Goal: Information Seeking & Learning: Understand process/instructions

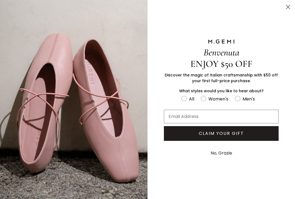
scroll to position [106, 0]
click at [292, 8] on circle "Close dialog" at bounding box center [288, 6] width 9 height 9
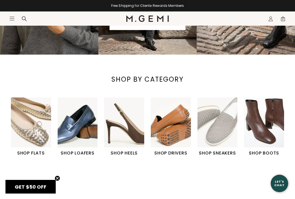
click at [34, 134] on img "1 / 6" at bounding box center [31, 123] width 40 height 50
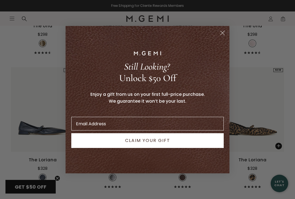
scroll to position [1384, 0]
click at [224, 37] on circle "Close dialog" at bounding box center [222, 32] width 9 height 9
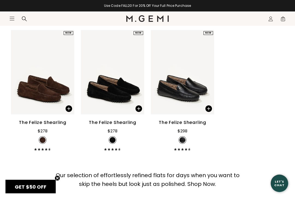
scroll to position [2493, 0]
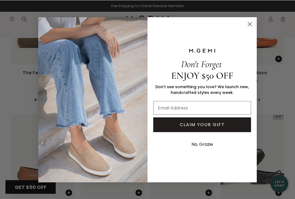
click at [253, 23] on circle "Close dialog" at bounding box center [249, 23] width 9 height 9
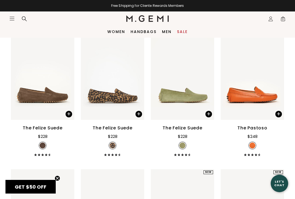
scroll to position [2216, 0]
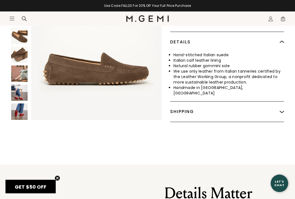
scroll to position [308, 0]
click at [282, 110] on img at bounding box center [282, 112] width 4 height 4
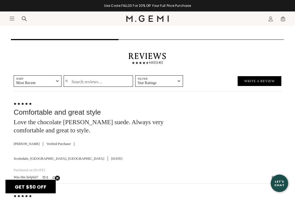
scroll to position [867, 0]
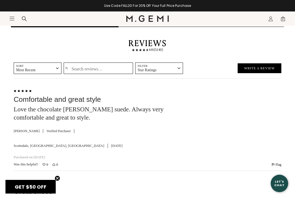
click at [90, 63] on input "Search reviews…" at bounding box center [98, 68] width 69 height 11
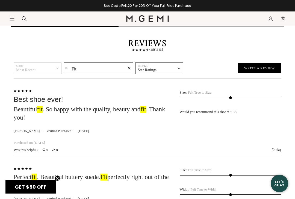
type input "Fit"
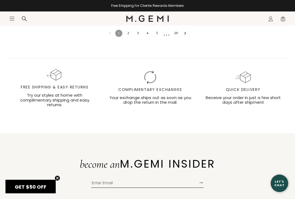
scroll to position [1734, 0]
click at [61, 93] on div "Try our styles at home with complimentary shipping and easy returns." at bounding box center [54, 100] width 85 height 14
click at [56, 76] on div "Free shipping and easy returns icon" at bounding box center [54, 74] width 13 height 11
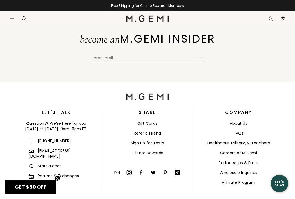
scroll to position [1863, 0]
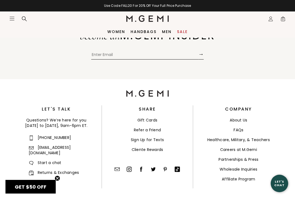
click at [57, 170] on link "Returns & Exchanges" at bounding box center [54, 172] width 51 height 5
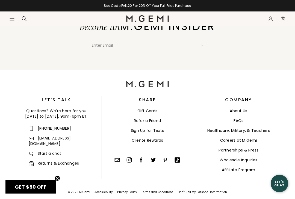
scroll to position [1873, 0]
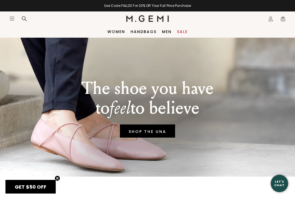
click at [13, 19] on icon "Open site menu" at bounding box center [12, 18] width 4 height 3
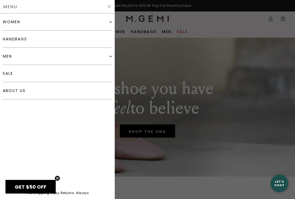
click at [22, 90] on link "about us" at bounding box center [57, 90] width 109 height 17
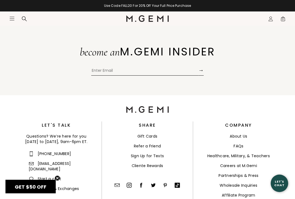
scroll to position [1027, 0]
click at [200, 71] on button "→" at bounding box center [200, 70] width 5 height 11
click at [279, 80] on div "become an M.GEMI INSIDER This field is required → Submit" at bounding box center [147, 58] width 295 height 74
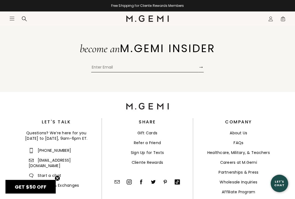
scroll to position [1048, 0]
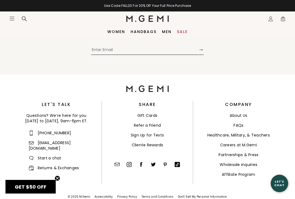
click at [152, 145] on link "Cliente Rewards" at bounding box center [148, 144] width 32 height 5
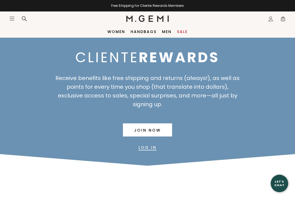
click at [13, 19] on icon "Icons/20x20/hamburger@2x" at bounding box center [11, 18] width 5 height 5
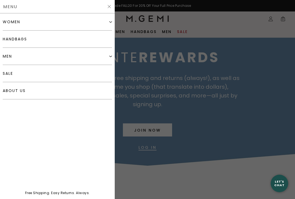
click at [23, 90] on link "about us" at bounding box center [57, 90] width 109 height 17
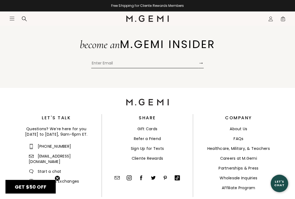
scroll to position [1048, 0]
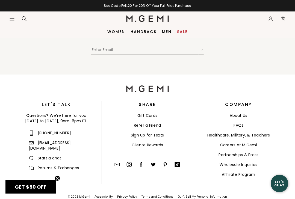
click at [240, 123] on link "FAQs" at bounding box center [239, 125] width 10 height 5
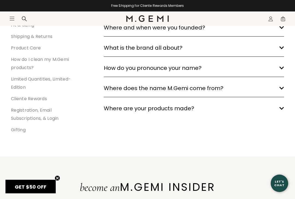
scroll to position [125, 0]
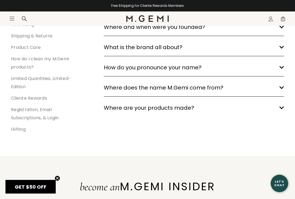
click at [30, 36] on section "Icons/20x20/hamburger@2x Women Shop All Shoes New Arrivals Bestsellers Essentia…" at bounding box center [147, 24] width 295 height 26
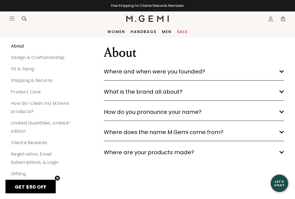
scroll to position [80, 0]
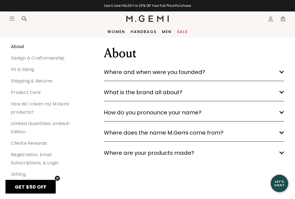
click at [31, 81] on link "Shipping & Returns" at bounding box center [32, 81] width 42 height 6
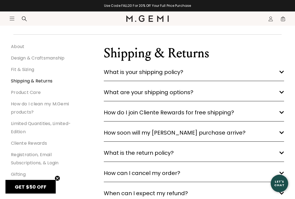
scroll to position [90, 0]
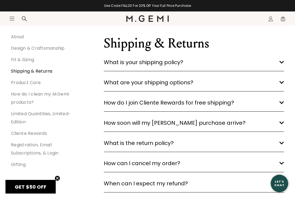
click at [284, 63] on icon "arrow down" at bounding box center [281, 62] width 5 height 3
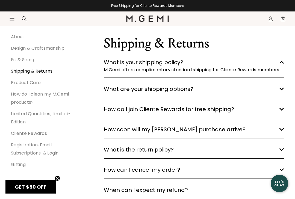
click at [283, 89] on icon "arrow down" at bounding box center [281, 88] width 5 height 3
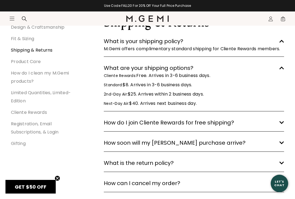
scroll to position [113, 0]
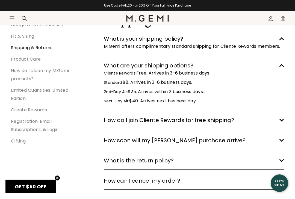
click at [283, 121] on icon "arrow down" at bounding box center [281, 120] width 5 height 3
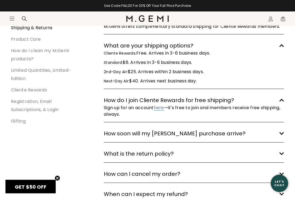
scroll to position [134, 0]
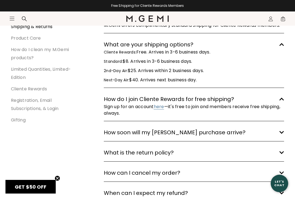
click at [283, 133] on polygon at bounding box center [282, 132] width 5 height 3
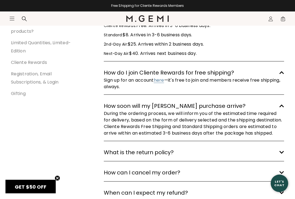
scroll to position [162, 0]
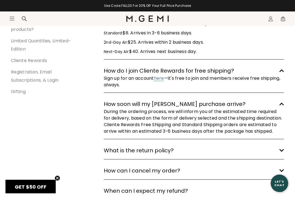
click at [283, 155] on h3 "What is the return policy? arrow down" at bounding box center [194, 151] width 180 height 9
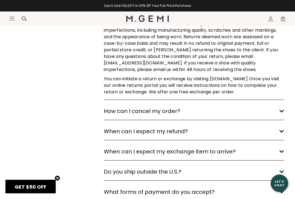
scroll to position [371, 0]
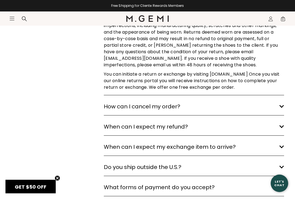
click at [284, 129] on icon "arrow down" at bounding box center [281, 126] width 5 height 3
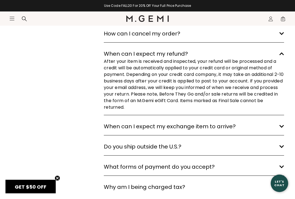
scroll to position [446, 0]
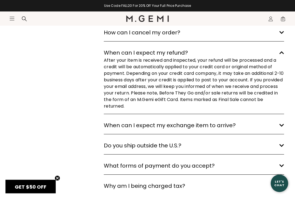
click at [283, 127] on polygon at bounding box center [282, 125] width 5 height 3
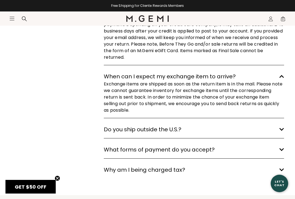
scroll to position [507, 0]
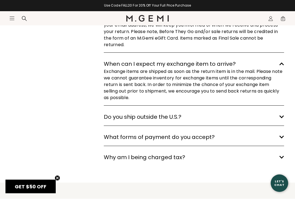
click at [281, 162] on h3 "Why am I being charged tax? arrow down" at bounding box center [194, 157] width 180 height 9
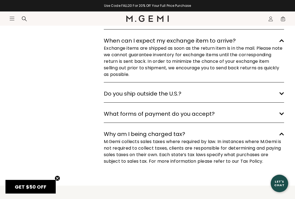
scroll to position [531, 0]
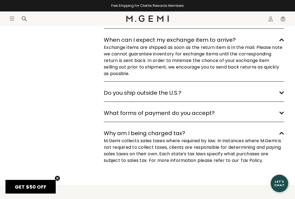
click at [282, 95] on polygon at bounding box center [282, 93] width 5 height 3
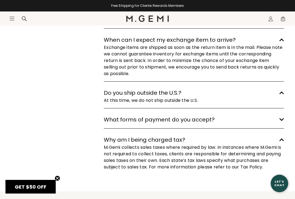
click at [283, 121] on icon "arrow down" at bounding box center [281, 119] width 5 height 3
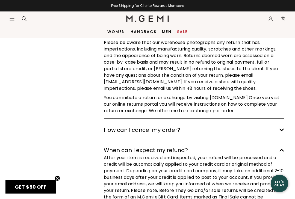
scroll to position [348, 0]
click at [235, 105] on div "You can initiate a return or exchange by visiting [DOMAIN_NAME] Once you visit …" at bounding box center [194, 105] width 180 height 20
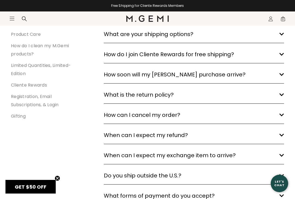
scroll to position [139, 0]
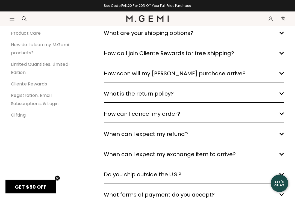
click at [283, 94] on polygon at bounding box center [282, 94] width 5 height 3
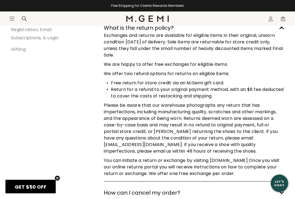
scroll to position [217, 0]
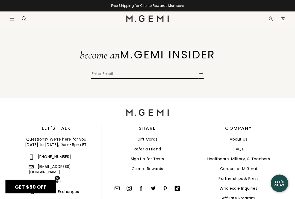
scroll to position [1090, 0]
